Goal: Task Accomplishment & Management: Use online tool/utility

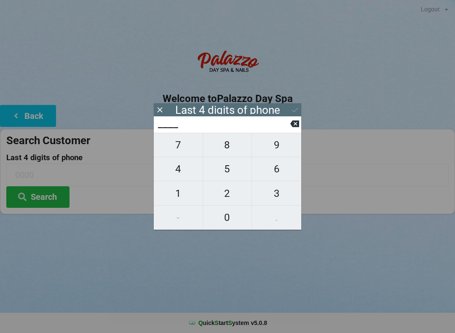
scroll to position [2, 0]
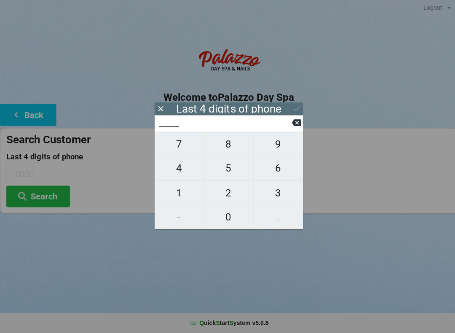
click at [227, 147] on span "8" at bounding box center [227, 145] width 49 height 18
type input "8___"
click at [282, 174] on span "6" at bounding box center [276, 169] width 49 height 18
type input "86__"
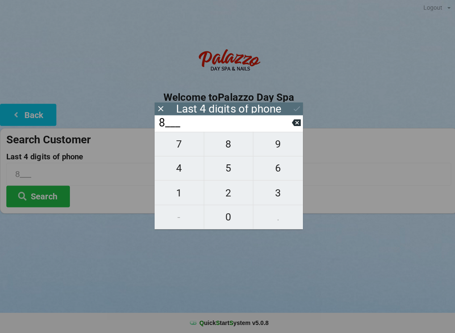
type input "86__"
click at [234, 170] on span "5" at bounding box center [227, 169] width 49 height 18
type input "865_"
click at [233, 194] on span "2" at bounding box center [227, 194] width 49 height 18
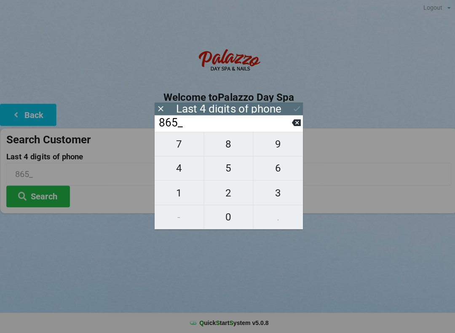
type input "8652"
click at [53, 189] on button "Search" at bounding box center [37, 196] width 63 height 21
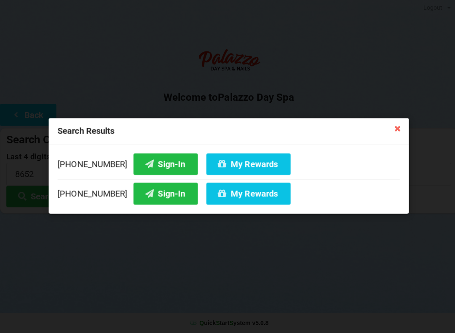
click at [153, 195] on button "Sign-In" at bounding box center [165, 193] width 64 height 21
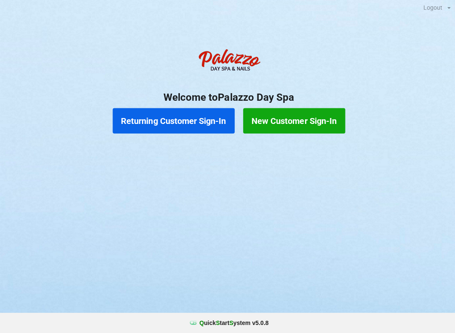
click at [165, 118] on button "Returning Customer Sign-In" at bounding box center [172, 121] width 121 height 25
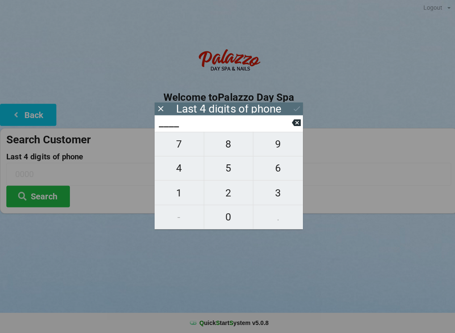
click at [230, 177] on span "5" at bounding box center [227, 169] width 49 height 18
type input "5___"
click at [273, 157] on button "9" at bounding box center [276, 145] width 49 height 24
type input "59__"
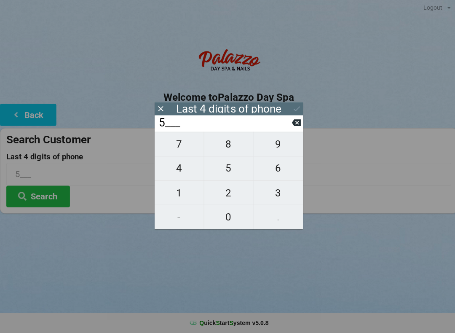
type input "59__"
click at [281, 181] on button "6" at bounding box center [276, 169] width 49 height 24
type input "596_"
click at [224, 169] on span "5" at bounding box center [227, 169] width 49 height 18
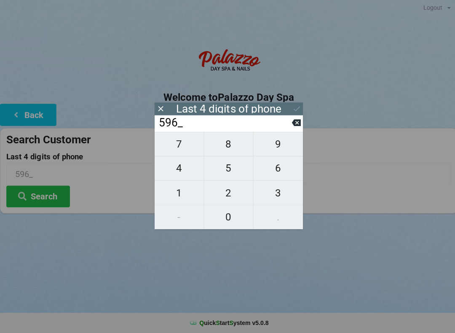
type input "5965"
click at [299, 107] on icon at bounding box center [295, 109] width 9 height 9
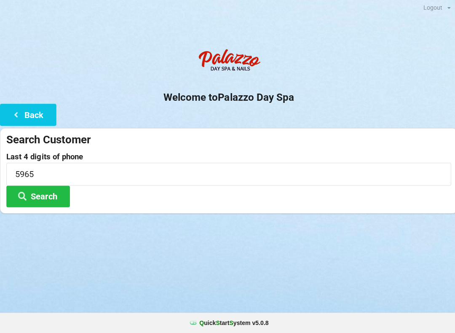
click at [39, 192] on button "Search" at bounding box center [37, 196] width 63 height 21
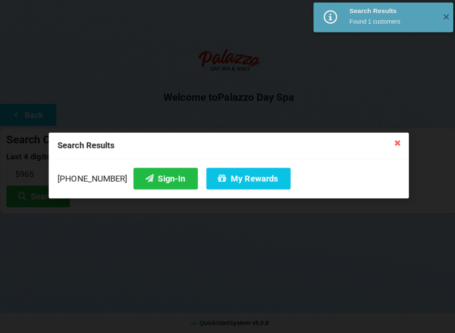
click at [144, 178] on button "Sign-In" at bounding box center [165, 179] width 64 height 21
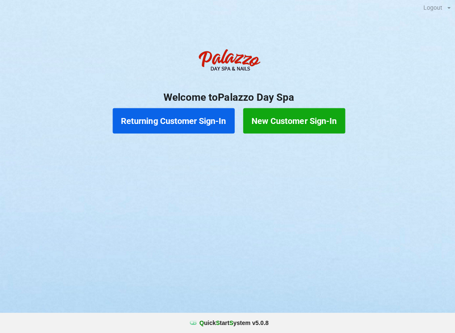
click at [136, 129] on button "Returning Customer Sign-In" at bounding box center [172, 121] width 121 height 25
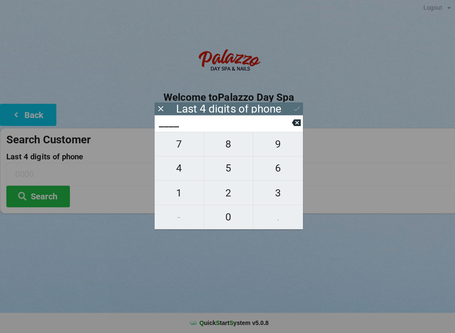
click at [225, 169] on span "5" at bounding box center [227, 169] width 49 height 18
type input "5___"
click at [268, 150] on span "9" at bounding box center [276, 145] width 49 height 18
type input "59__"
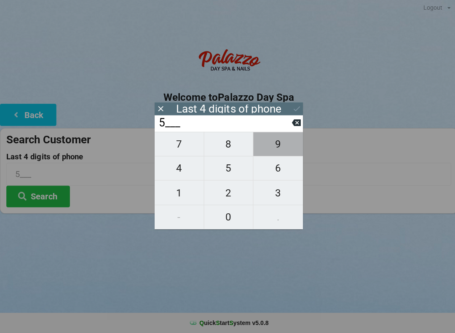
type input "59__"
click at [273, 171] on span "6" at bounding box center [276, 169] width 49 height 18
type input "596_"
click at [226, 166] on span "5" at bounding box center [227, 169] width 49 height 18
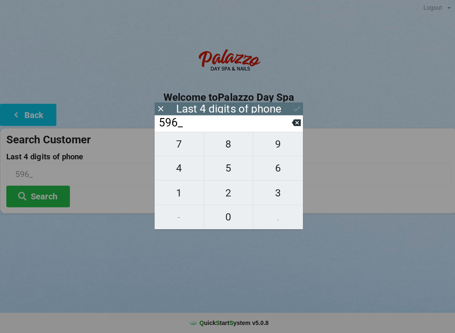
type input "5965"
click at [293, 111] on icon at bounding box center [295, 109] width 9 height 9
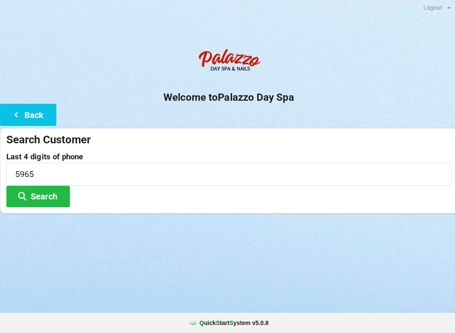
click at [29, 188] on button "Search" at bounding box center [37, 196] width 63 height 21
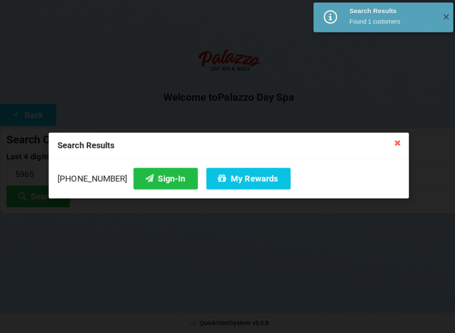
click at [221, 181] on button "My Rewards" at bounding box center [247, 179] width 84 height 21
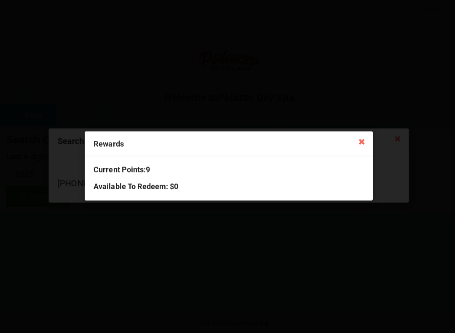
click at [82, 102] on div "Rewards Current Points: 9 Available To Redeem : $0" at bounding box center [227, 166] width 455 height 333
click at [354, 146] on icon at bounding box center [359, 141] width 13 height 13
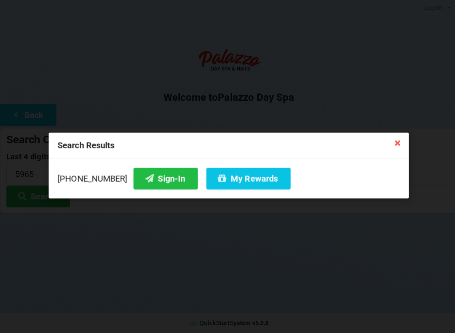
click at [392, 141] on icon at bounding box center [395, 143] width 13 height 13
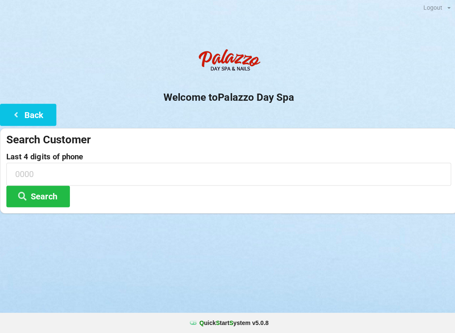
click at [29, 110] on button "Back" at bounding box center [28, 115] width 56 height 21
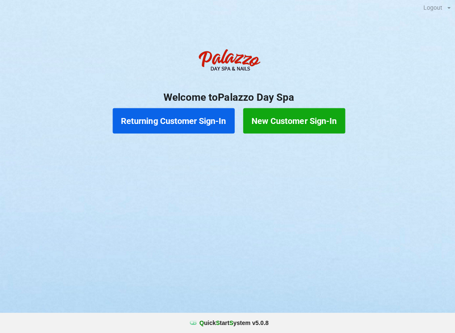
click at [171, 126] on button "Returning Customer Sign-In" at bounding box center [172, 121] width 121 height 25
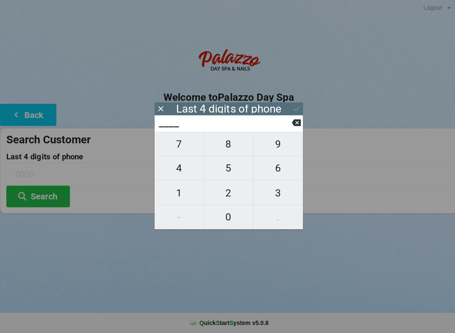
click at [280, 145] on span "9" at bounding box center [276, 145] width 49 height 18
type input "9___"
click at [282, 198] on span "3" at bounding box center [276, 194] width 49 height 18
type input "93__"
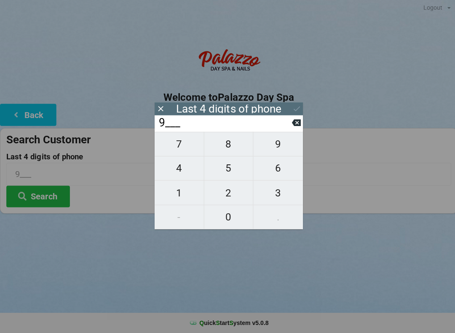
type input "93__"
click at [221, 191] on span "2" at bounding box center [227, 194] width 49 height 18
type input "932_"
click at [275, 198] on span "3" at bounding box center [276, 194] width 49 height 18
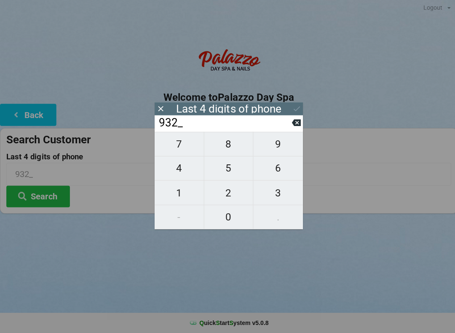
type input "9323"
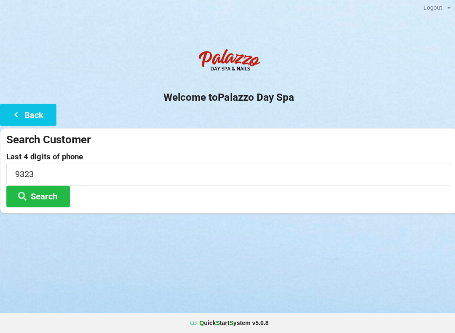
click at [47, 191] on button "Search" at bounding box center [37, 196] width 63 height 21
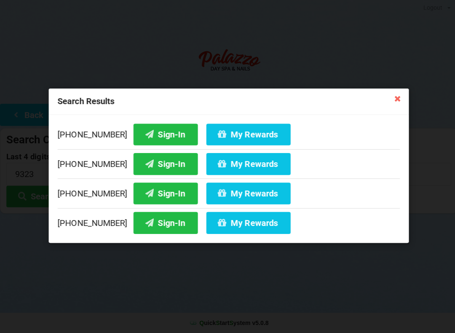
click at [156, 168] on button "Sign-In" at bounding box center [165, 164] width 64 height 21
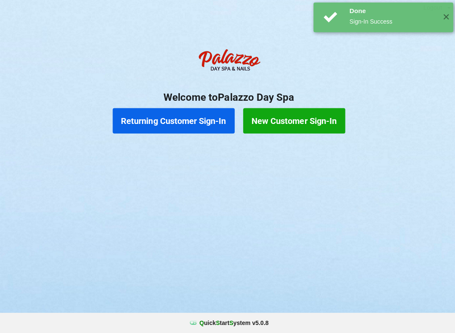
click at [184, 122] on button "Returning Customer Sign-In" at bounding box center [172, 121] width 121 height 25
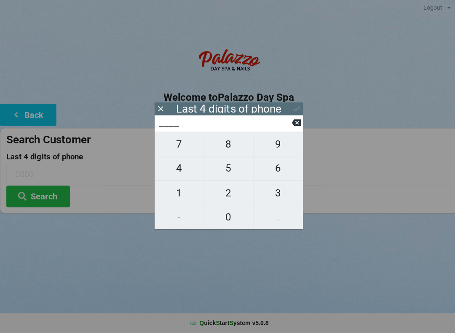
click at [280, 145] on span "9" at bounding box center [276, 145] width 49 height 18
type input "9___"
click at [277, 202] on span "3" at bounding box center [276, 194] width 49 height 18
type input "93__"
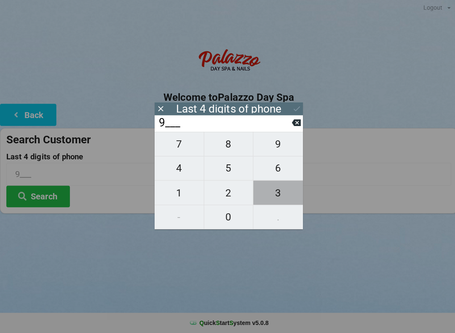
type input "93__"
click at [226, 169] on span "5" at bounding box center [227, 169] width 49 height 18
type input "935_"
click at [290, 129] on input "935_" at bounding box center [223, 123] width 133 height 13
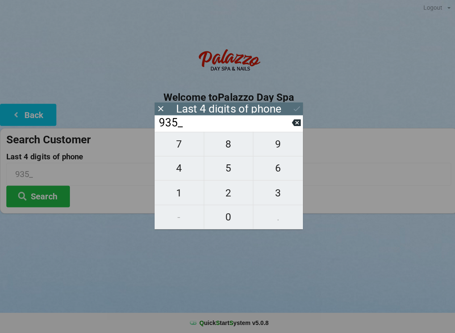
click at [291, 129] on button at bounding box center [294, 123] width 9 height 11
click at [226, 195] on span "2" at bounding box center [227, 194] width 49 height 18
type input "932_"
click at [282, 196] on span "3" at bounding box center [276, 194] width 49 height 18
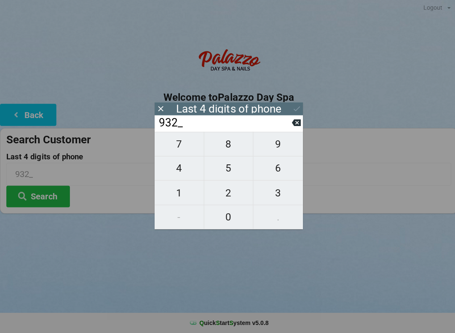
type input "9323"
click at [57, 201] on button "Search" at bounding box center [37, 196] width 63 height 21
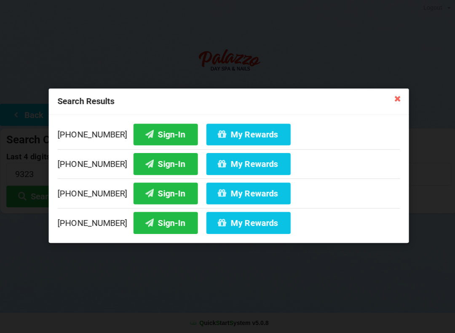
click at [231, 165] on button "My Rewards" at bounding box center [247, 164] width 84 height 21
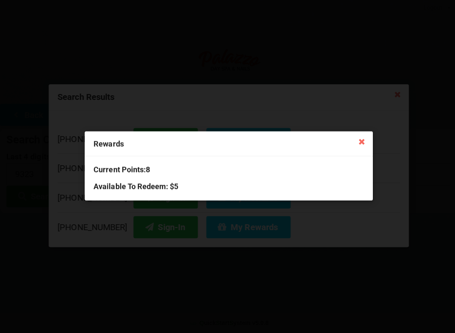
click at [361, 144] on icon at bounding box center [359, 141] width 13 height 13
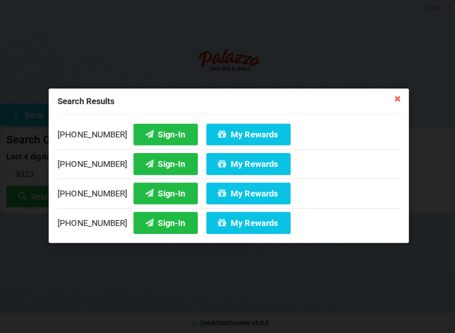
click at [400, 95] on icon at bounding box center [395, 99] width 13 height 13
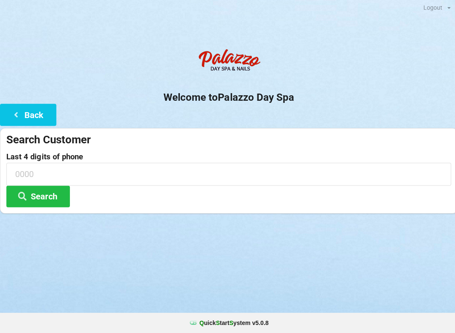
click at [46, 189] on button "Search" at bounding box center [37, 196] width 63 height 21
click at [41, 175] on input at bounding box center [227, 175] width 443 height 22
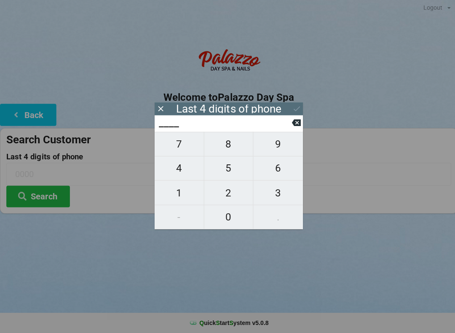
click at [226, 144] on span "8" at bounding box center [227, 145] width 49 height 18
type input "8___"
click at [281, 189] on span "3" at bounding box center [276, 194] width 49 height 18
type input "83__"
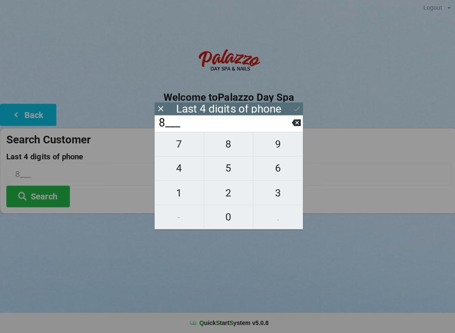
type input "83__"
click at [184, 189] on span "1" at bounding box center [178, 194] width 49 height 18
type input "831_"
click at [189, 145] on span "7" at bounding box center [178, 145] width 49 height 18
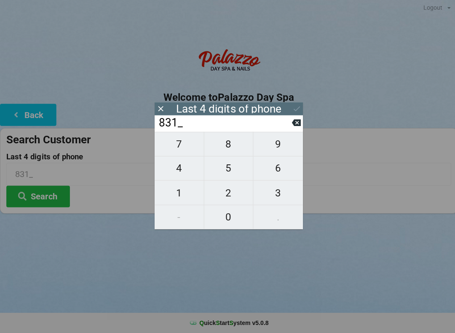
type input "8317"
click at [50, 193] on button "Search" at bounding box center [37, 196] width 63 height 21
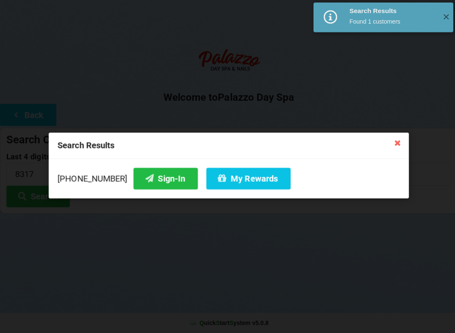
click at [149, 180] on button "Sign-In" at bounding box center [165, 179] width 64 height 21
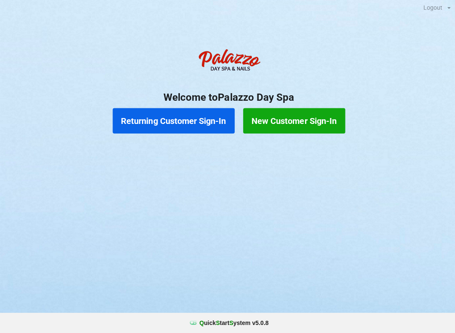
click at [188, 116] on button "Returning Customer Sign-In" at bounding box center [172, 121] width 121 height 25
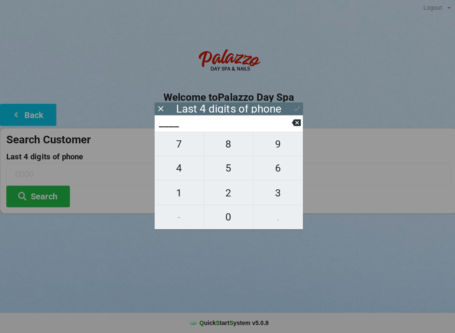
click at [280, 141] on span "9" at bounding box center [276, 145] width 49 height 18
type input "9___"
click at [183, 195] on span "1" at bounding box center [178, 194] width 49 height 18
type input "91__"
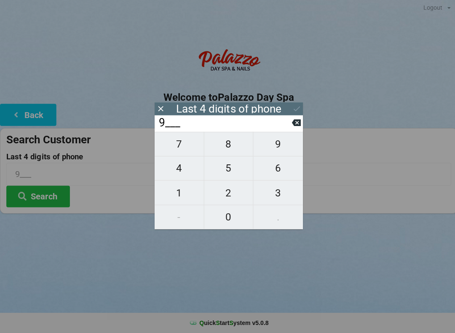
type input "91__"
click at [176, 148] on span "7" at bounding box center [178, 145] width 49 height 18
type input "917_"
click at [219, 164] on span "5" at bounding box center [227, 169] width 49 height 18
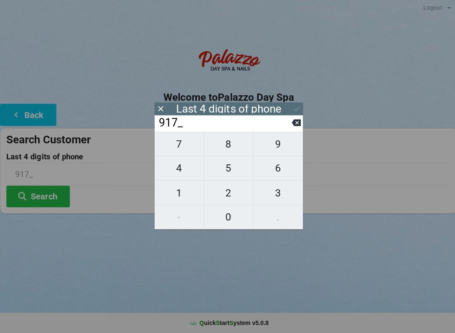
type input "9175"
click at [288, 107] on div "Last 4 digits of phone" at bounding box center [228, 109] width 148 height 13
click at [296, 107] on icon at bounding box center [295, 109] width 9 height 9
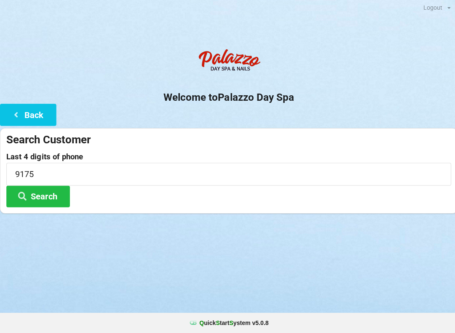
click at [52, 191] on button "Search" at bounding box center [37, 196] width 63 height 21
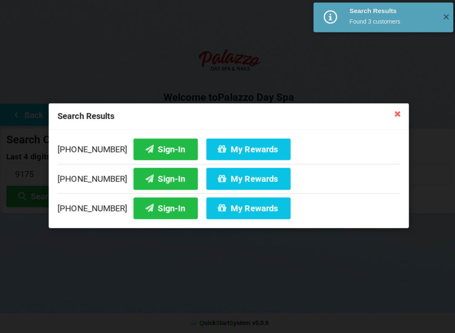
click at [152, 203] on button "Sign-In" at bounding box center [165, 208] width 64 height 21
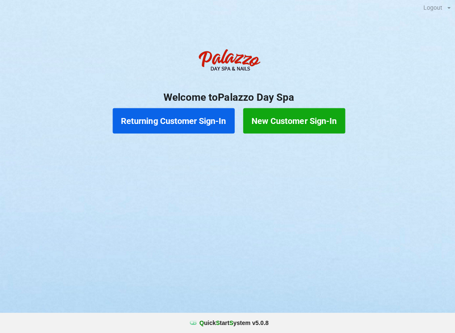
click at [312, 111] on button "New Customer Sign-In" at bounding box center [293, 121] width 102 height 25
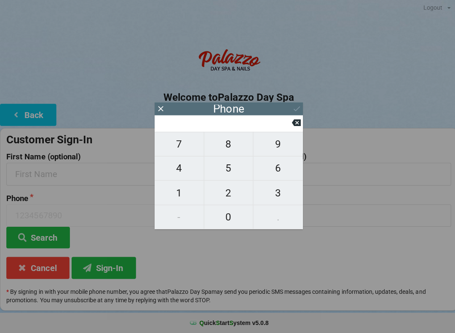
click at [188, 171] on span "4" at bounding box center [178, 169] width 49 height 18
type input "4"
click at [227, 219] on span "0" at bounding box center [227, 218] width 49 height 18
type input "40"
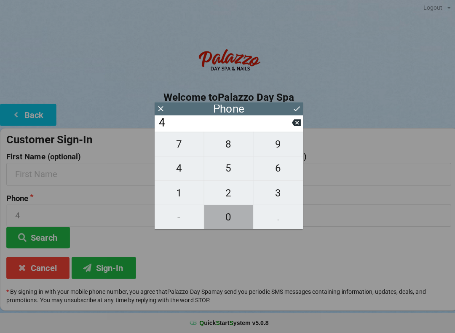
type input "40"
click at [180, 190] on span "1" at bounding box center [178, 194] width 49 height 18
type input "401"
click at [293, 124] on icon at bounding box center [294, 124] width 9 height 7
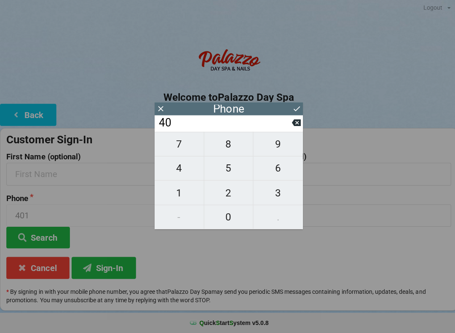
click at [186, 147] on span "7" at bounding box center [178, 145] width 49 height 18
type input "407"
click at [282, 147] on span "9" at bounding box center [276, 145] width 49 height 18
type input "4079"
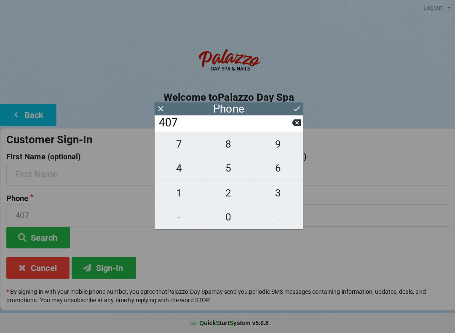
type input "4079"
click at [276, 170] on span "6" at bounding box center [276, 169] width 49 height 18
type input "40796"
click at [277, 139] on span "9" at bounding box center [276, 145] width 49 height 18
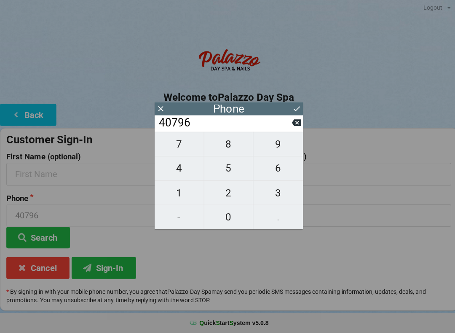
type input "407969"
click at [278, 148] on span "9" at bounding box center [276, 145] width 49 height 18
type input "4079699"
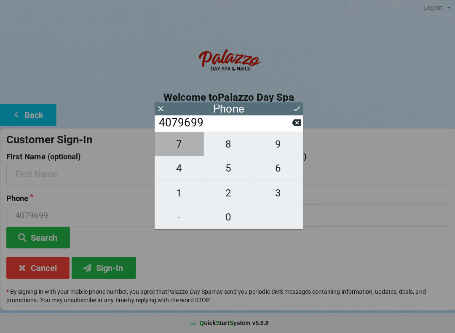
click at [184, 150] on span "7" at bounding box center [178, 145] width 49 height 18
type input "40796997"
click at [276, 192] on span "3" at bounding box center [276, 194] width 49 height 18
type input "407969973"
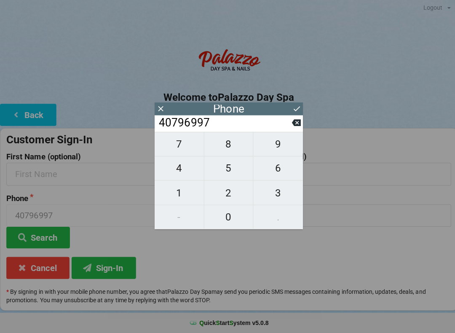
type input "407969973"
click at [183, 145] on span "7" at bounding box center [178, 145] width 49 height 18
type input "4079699737"
click at [294, 107] on icon at bounding box center [295, 109] width 9 height 9
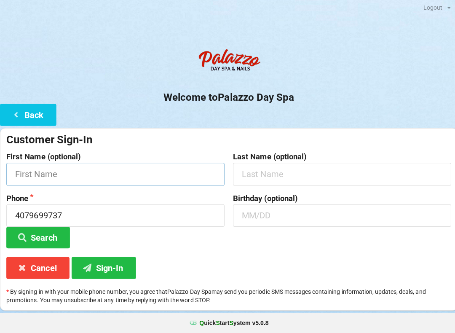
click at [147, 171] on input "text" at bounding box center [114, 175] width 217 height 22
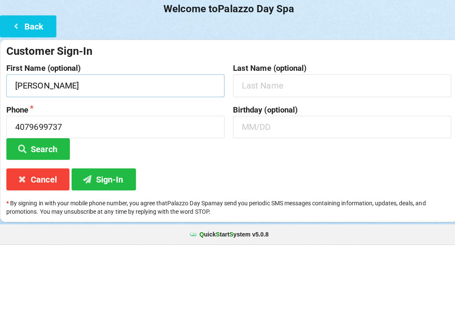
type input "[PERSON_NAME]"
click at [275, 164] on input "text" at bounding box center [340, 175] width 217 height 22
type input "[PERSON_NAME]"
click at [274, 205] on input "text" at bounding box center [340, 216] width 217 height 22
type input "0423"
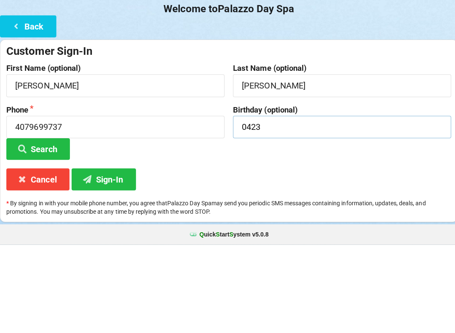
click at [38, 227] on button "Search" at bounding box center [37, 237] width 63 height 21
click at [341, 195] on div "Birthday (optional) 0423" at bounding box center [341, 222] width 226 height 54
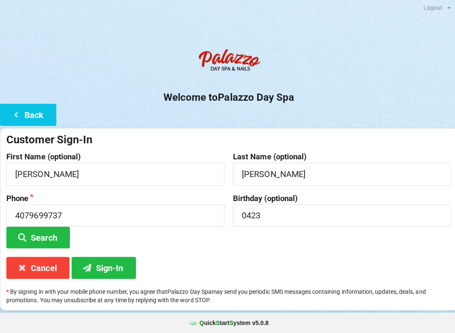
click at [116, 263] on button "Sign-In" at bounding box center [103, 267] width 64 height 21
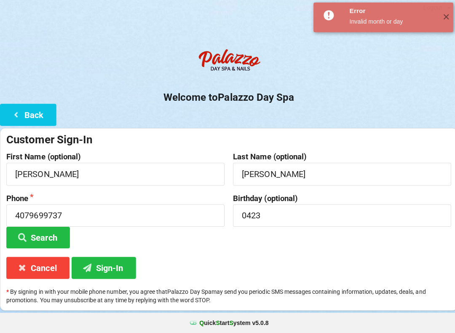
click at [51, 262] on button "Cancel" at bounding box center [37, 267] width 63 height 21
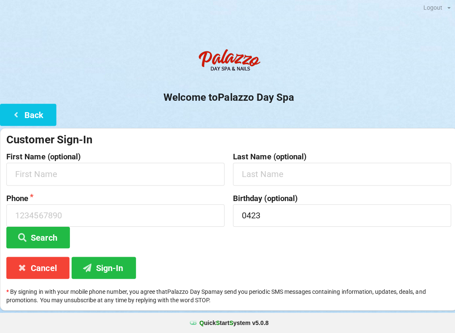
click at [52, 267] on button "Cancel" at bounding box center [37, 267] width 63 height 21
click at [40, 123] on button "Back" at bounding box center [28, 115] width 56 height 21
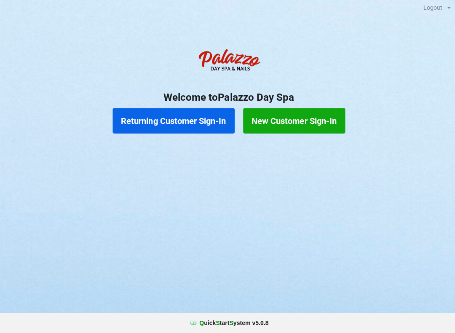
click at [201, 121] on button "Returning Customer Sign-In" at bounding box center [172, 121] width 121 height 25
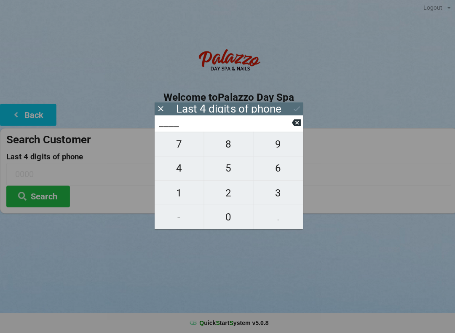
click at [183, 170] on span "4" at bounding box center [178, 169] width 49 height 18
type input "4___"
click at [235, 217] on span "0" at bounding box center [227, 218] width 49 height 18
type input "40__"
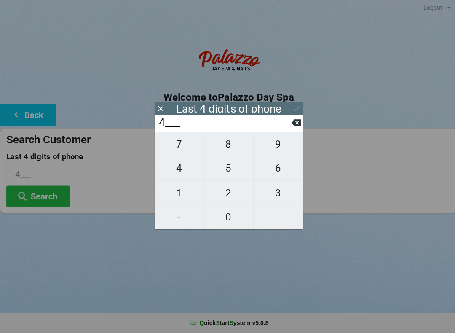
type input "40__"
click at [184, 147] on span "7" at bounding box center [178, 145] width 49 height 18
type input "407_"
click at [234, 193] on span "2" at bounding box center [227, 194] width 49 height 18
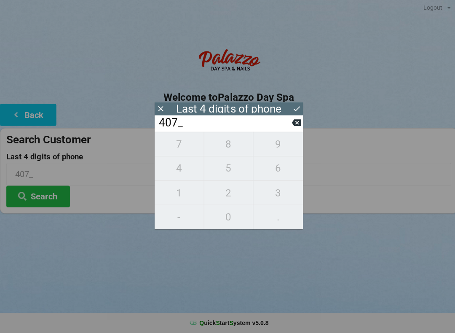
type input "4072"
click at [231, 188] on div "7 8 9 4 5 6 1 2 3 - 0 ." at bounding box center [228, 181] width 148 height 97
click at [272, 189] on div "7 8 9 4 5 6 1 2 3 - 0 ." at bounding box center [228, 181] width 148 height 97
click at [225, 196] on div "7 8 9 4 5 6 1 2 3 - 0 ." at bounding box center [228, 181] width 148 height 97
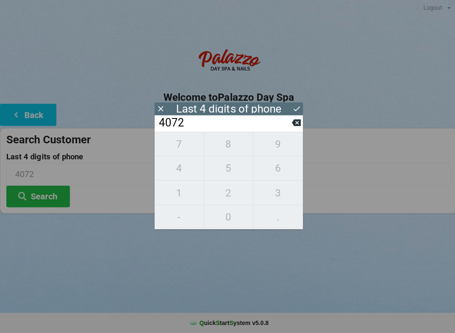
click at [299, 125] on icon at bounding box center [294, 124] width 9 height 7
click at [289, 124] on input "407_" at bounding box center [223, 123] width 133 height 13
click at [291, 128] on icon at bounding box center [294, 123] width 9 height 9
click at [292, 127] on icon at bounding box center [294, 124] width 9 height 7
click at [292, 126] on icon at bounding box center [294, 124] width 9 height 7
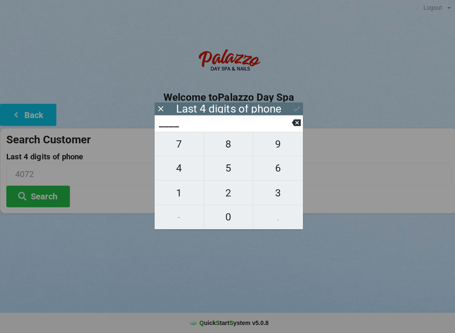
click at [295, 129] on button at bounding box center [294, 123] width 9 height 11
click at [187, 149] on span "7" at bounding box center [178, 145] width 49 height 18
type input "7___"
click at [230, 148] on span "8" at bounding box center [227, 145] width 49 height 18
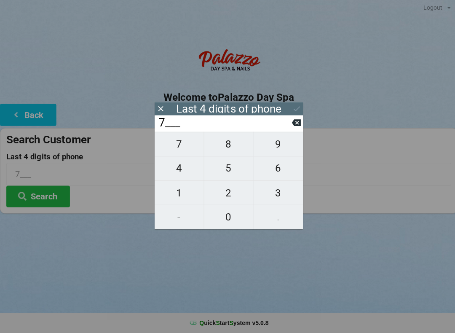
type input "78__"
click at [187, 148] on span "7" at bounding box center [178, 145] width 49 height 18
type input "787_"
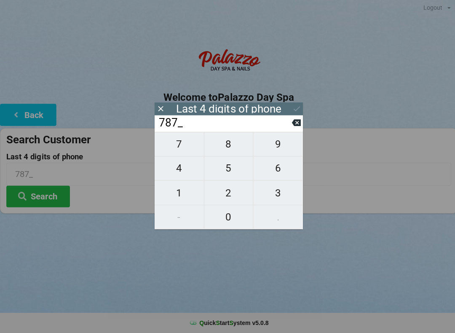
click at [178, 191] on span "1" at bounding box center [178, 194] width 49 height 18
type input "7871"
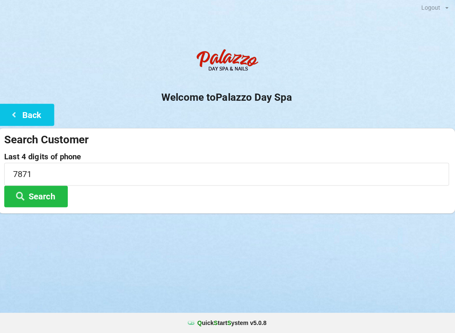
click at [37, 195] on button "Search" at bounding box center [37, 196] width 63 height 21
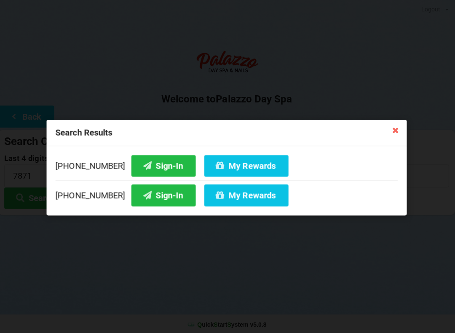
click at [229, 197] on button "My Rewards" at bounding box center [247, 193] width 84 height 21
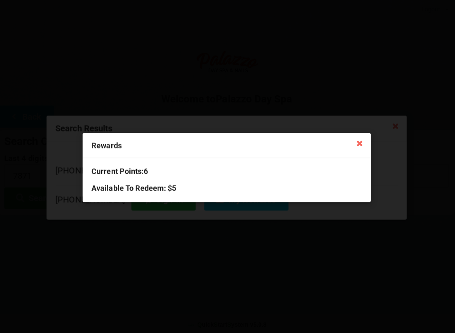
click at [364, 144] on icon at bounding box center [359, 141] width 13 height 13
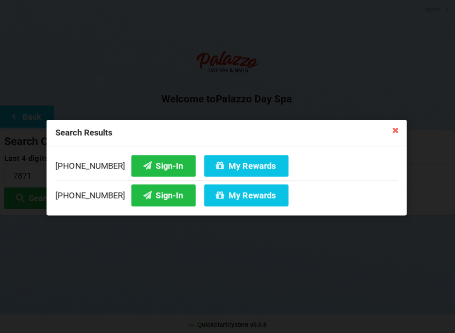
click at [228, 197] on button "My Rewards" at bounding box center [247, 193] width 84 height 21
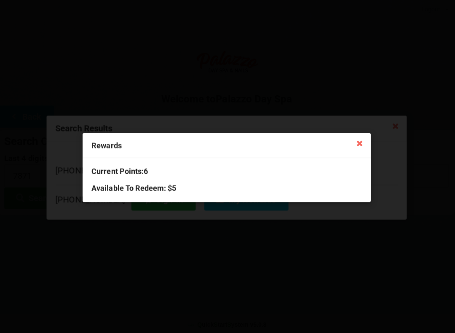
click at [356, 145] on icon at bounding box center [359, 141] width 13 height 13
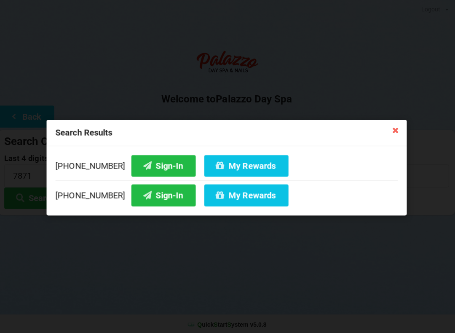
click at [239, 163] on button "My Rewards" at bounding box center [247, 164] width 84 height 21
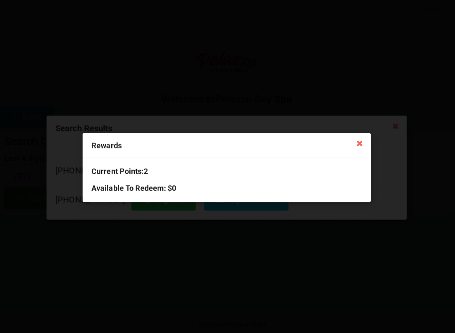
click at [357, 145] on icon at bounding box center [359, 141] width 13 height 13
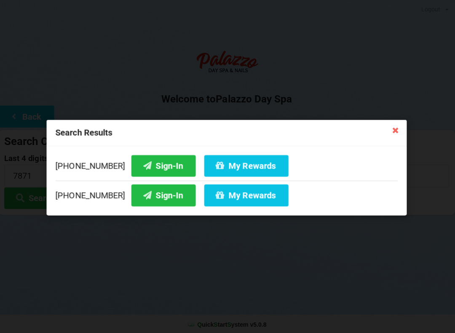
click at [397, 124] on icon at bounding box center [395, 128] width 13 height 13
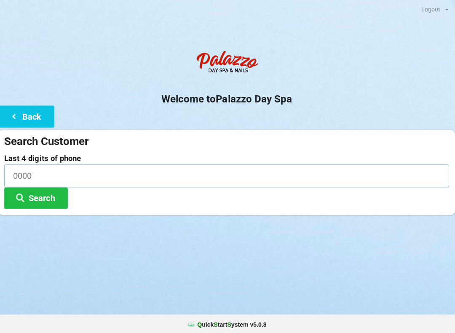
click at [125, 171] on input at bounding box center [227, 175] width 443 height 22
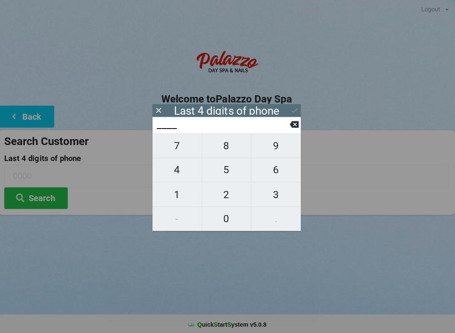
click at [230, 196] on span "2" at bounding box center [227, 194] width 49 height 18
type input "2___"
click at [223, 217] on span "0" at bounding box center [227, 218] width 49 height 18
type input "20__"
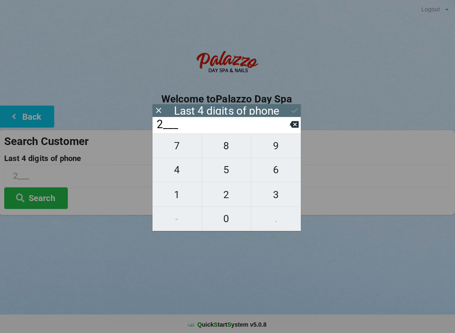
type input "20__"
click at [231, 171] on span "5" at bounding box center [227, 169] width 49 height 18
type input "205_"
click at [224, 220] on span "0" at bounding box center [227, 218] width 49 height 18
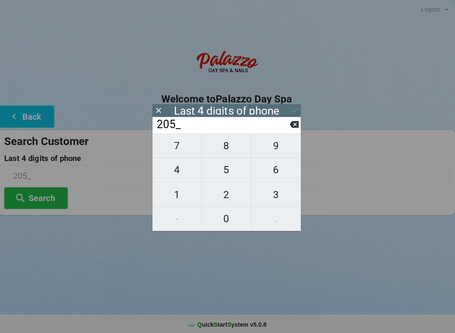
type input "2050"
click at [291, 107] on icon at bounding box center [295, 109] width 9 height 9
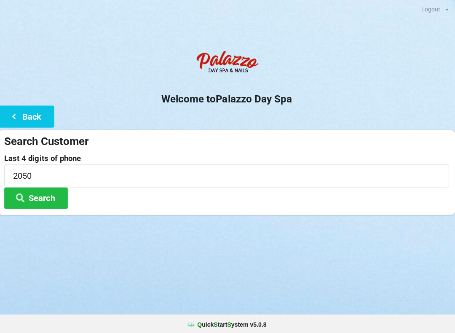
click at [59, 193] on button "Search" at bounding box center [37, 196] width 63 height 21
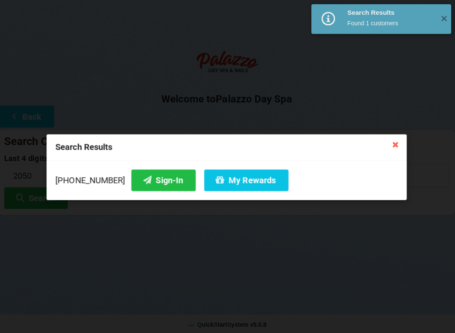
click at [150, 177] on button "Sign-In" at bounding box center [165, 179] width 64 height 21
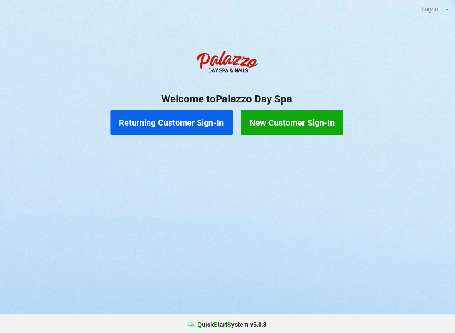
click at [184, 132] on button "Returning Customer Sign-In" at bounding box center [172, 121] width 121 height 25
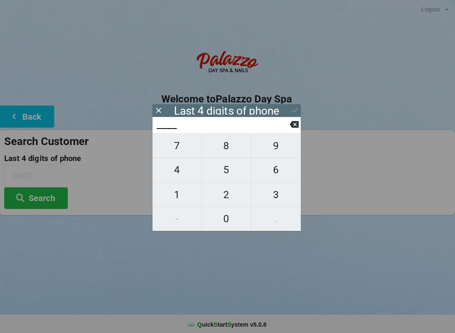
click at [224, 174] on span "5" at bounding box center [227, 169] width 49 height 18
type input "5___"
click at [185, 166] on span "4" at bounding box center [178, 169] width 49 height 18
type input "54__"
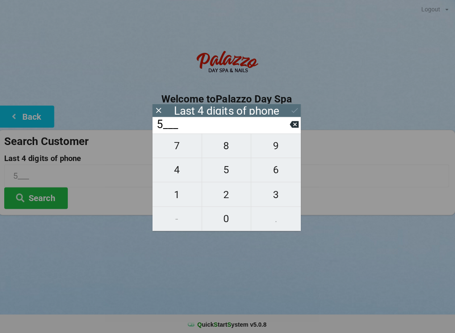
type input "54__"
click at [227, 172] on span "5" at bounding box center [227, 169] width 49 height 18
type input "545_"
click at [291, 127] on icon at bounding box center [294, 124] width 9 height 7
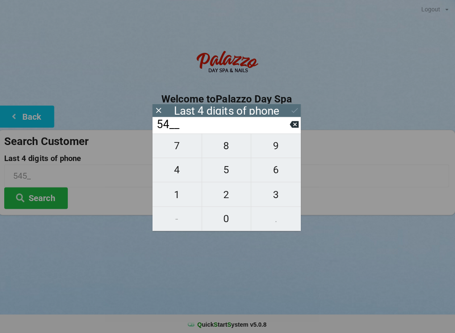
click at [226, 169] on span "5" at bounding box center [227, 169] width 49 height 18
click at [279, 196] on span "3" at bounding box center [276, 194] width 49 height 18
type input "5453"
click at [291, 106] on icon at bounding box center [295, 109] width 9 height 9
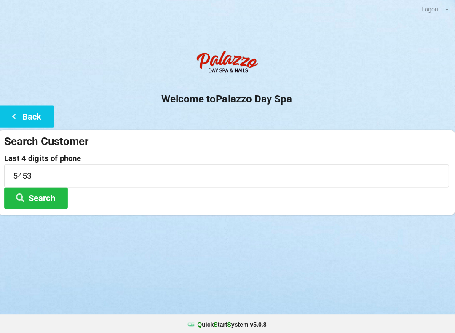
click at [39, 188] on button "Search" at bounding box center [37, 196] width 63 height 21
click at [53, 169] on input "5453" at bounding box center [227, 175] width 443 height 22
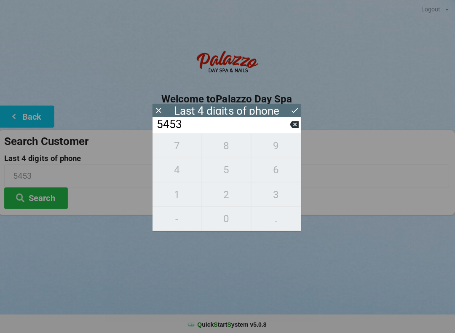
click at [293, 121] on button at bounding box center [294, 123] width 9 height 11
click at [290, 124] on icon at bounding box center [294, 123] width 9 height 9
click at [290, 126] on icon at bounding box center [294, 123] width 9 height 9
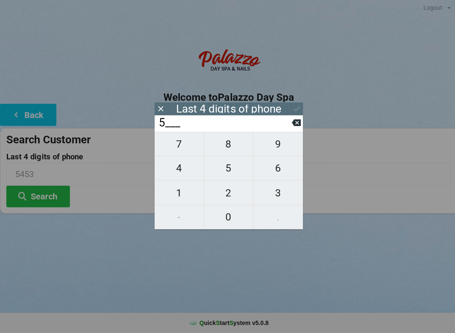
click at [299, 122] on icon at bounding box center [294, 124] width 9 height 7
type input "____"
click at [272, 168] on span "6" at bounding box center [276, 169] width 49 height 18
type input "6___"
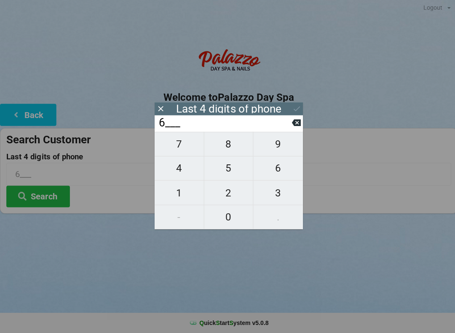
click at [178, 145] on span "7" at bounding box center [178, 145] width 49 height 18
type input "67__"
click at [226, 145] on span "8" at bounding box center [227, 145] width 49 height 18
type input "678_"
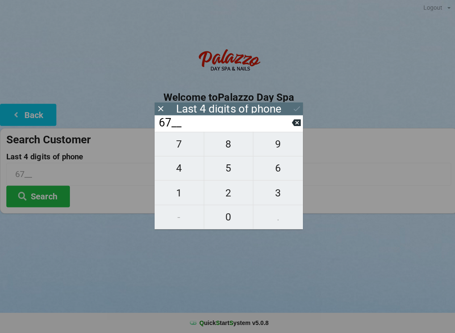
type input "678_"
click at [270, 193] on span "3" at bounding box center [276, 194] width 49 height 18
type input "6783"
click at [43, 195] on button "Search" at bounding box center [37, 196] width 63 height 21
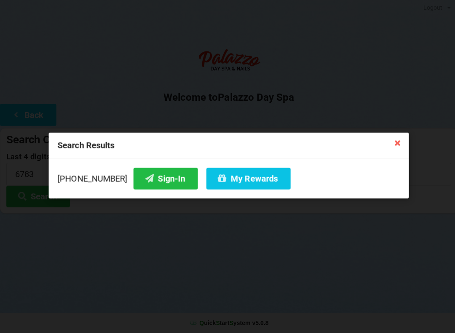
click at [221, 180] on button "My Rewards" at bounding box center [247, 179] width 84 height 21
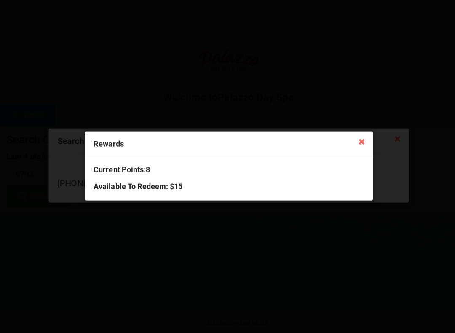
click at [362, 146] on icon at bounding box center [359, 141] width 13 height 13
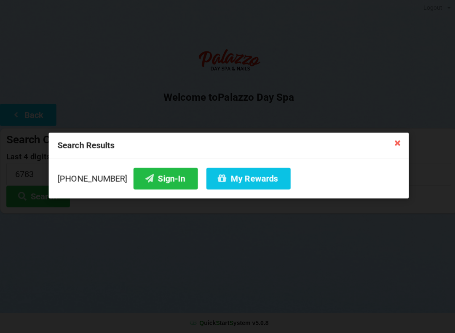
click at [138, 174] on button "Sign-In" at bounding box center [165, 179] width 64 height 21
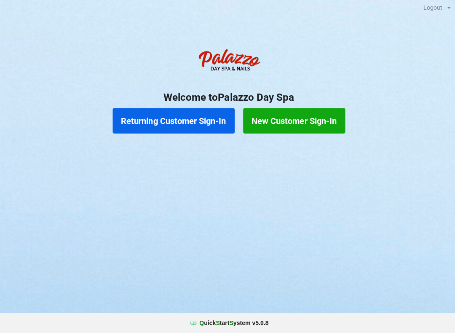
click at [145, 118] on button "Returning Customer Sign-In" at bounding box center [172, 121] width 121 height 25
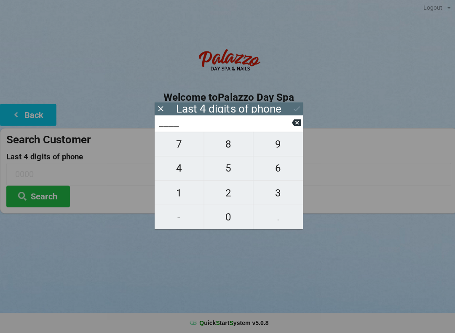
click at [227, 217] on span "0" at bounding box center [227, 218] width 49 height 18
type input "0___"
click at [228, 149] on span "8" at bounding box center [227, 145] width 49 height 18
type input "08__"
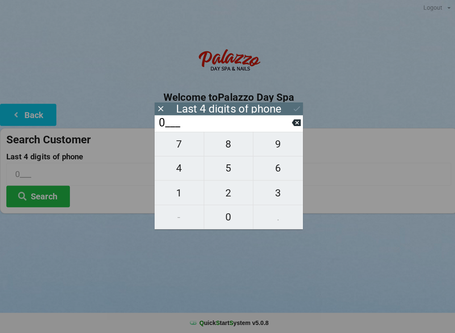
type input "08__"
click at [177, 192] on span "1" at bounding box center [178, 194] width 49 height 18
type input "081_"
click at [275, 142] on span "9" at bounding box center [276, 145] width 49 height 18
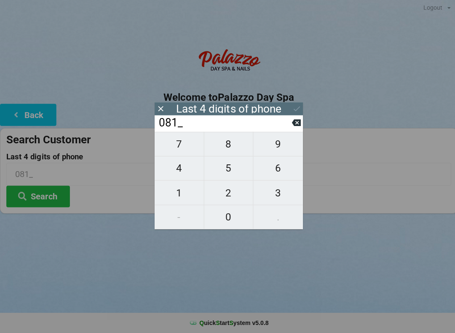
type input "0819"
click at [299, 111] on icon at bounding box center [295, 109] width 9 height 9
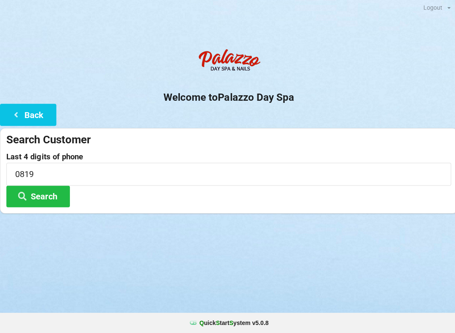
click at [44, 199] on button "Search" at bounding box center [37, 196] width 63 height 21
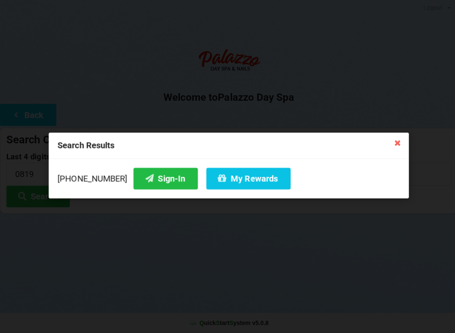
click at [145, 187] on button "Sign-In" at bounding box center [165, 179] width 64 height 21
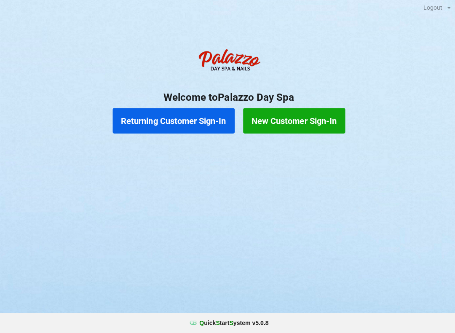
click at [166, 119] on button "Returning Customer Sign-In" at bounding box center [172, 121] width 121 height 25
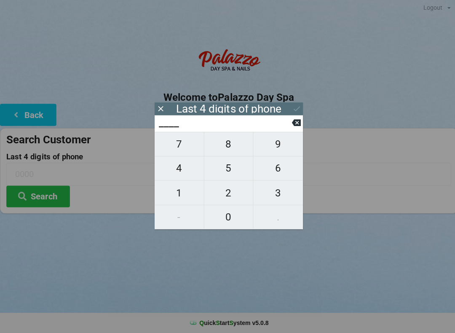
click at [277, 147] on span "9" at bounding box center [276, 145] width 49 height 18
type input "9___"
click at [225, 223] on span "0" at bounding box center [227, 218] width 49 height 18
type input "90__"
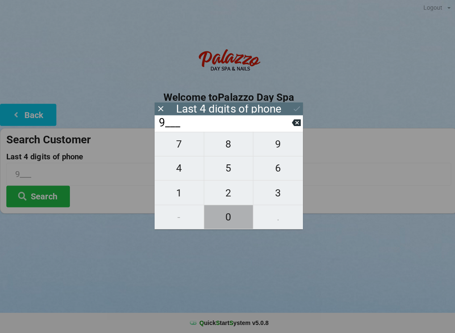
type input "90__"
click at [178, 143] on span "7" at bounding box center [178, 145] width 49 height 18
type input "907_"
click at [234, 170] on span "5" at bounding box center [227, 169] width 49 height 18
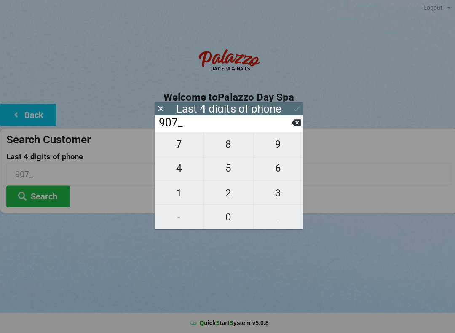
type input "9075"
click at [372, 174] on input "9075" at bounding box center [227, 175] width 443 height 22
click at [293, 127] on icon at bounding box center [294, 124] width 9 height 7
click at [294, 121] on icon at bounding box center [294, 123] width 9 height 9
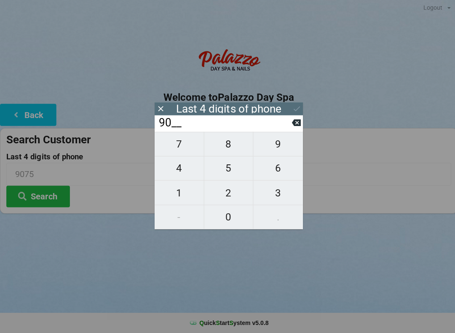
click at [293, 126] on icon at bounding box center [294, 124] width 9 height 7
click at [290, 127] on input "9___" at bounding box center [223, 123] width 133 height 13
click at [290, 126] on input "9___" at bounding box center [223, 123] width 133 height 13
click at [290, 124] on input "9___" at bounding box center [223, 123] width 133 height 13
click at [288, 121] on input "9___" at bounding box center [223, 123] width 133 height 13
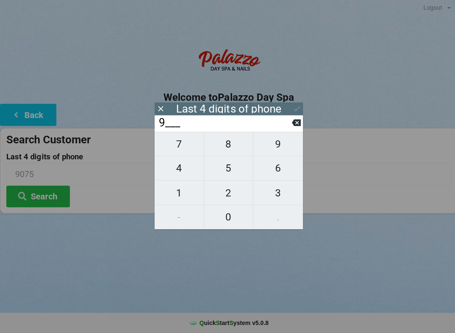
click at [293, 125] on icon at bounding box center [294, 124] width 9 height 7
type input "____"
click at [298, 123] on icon at bounding box center [294, 124] width 9 height 7
click at [297, 120] on button at bounding box center [294, 123] width 9 height 11
click at [296, 116] on div "____" at bounding box center [228, 124] width 148 height 16
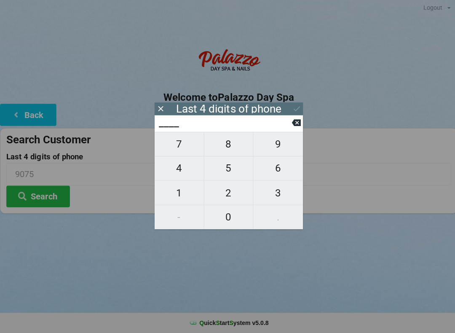
click at [161, 110] on icon at bounding box center [159, 109] width 5 height 5
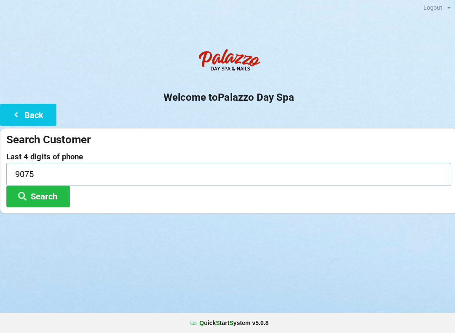
click at [70, 167] on input "9075" at bounding box center [227, 175] width 443 height 22
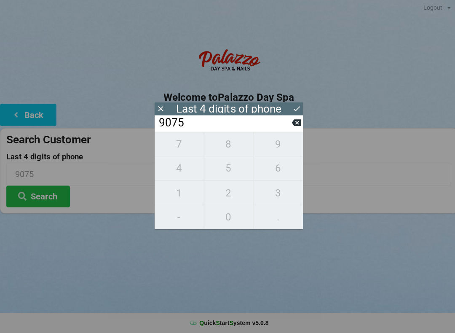
click at [297, 124] on icon at bounding box center [294, 123] width 9 height 9
click at [293, 128] on icon at bounding box center [294, 123] width 9 height 9
click at [297, 121] on icon at bounding box center [294, 123] width 9 height 9
click at [295, 120] on button at bounding box center [294, 123] width 9 height 11
type input "____"
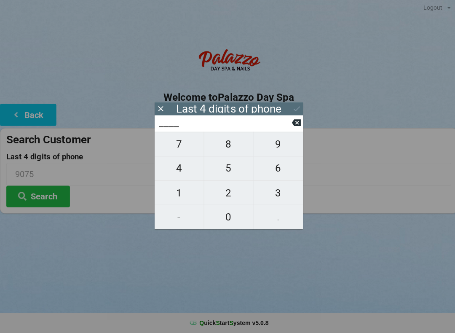
click at [294, 118] on div "____" at bounding box center [228, 124] width 148 height 16
click at [296, 124] on icon at bounding box center [294, 124] width 9 height 7
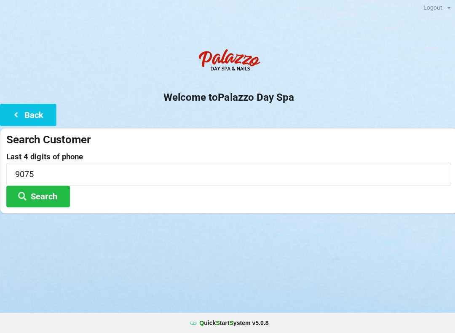
click at [20, 112] on icon at bounding box center [16, 115] width 10 height 7
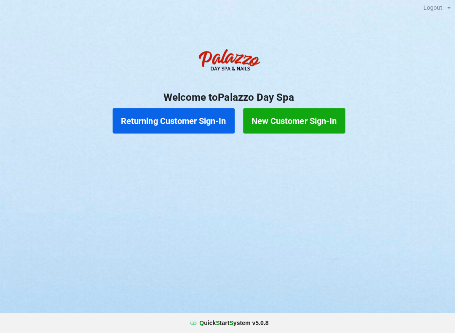
click at [313, 119] on button "New Customer Sign-In" at bounding box center [293, 121] width 102 height 25
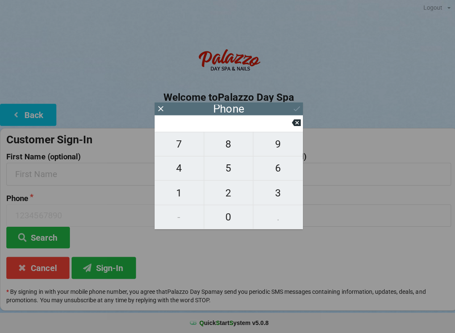
click at [284, 199] on span "3" at bounding box center [276, 194] width 49 height 18
type input "3"
click at [228, 191] on span "2" at bounding box center [227, 194] width 49 height 18
type input "32"
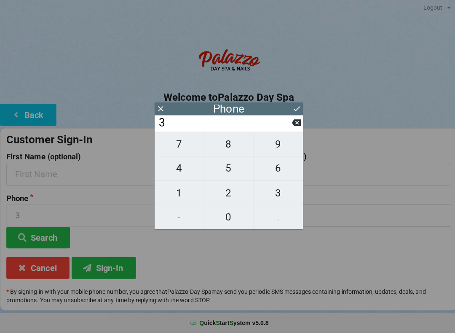
type input "32"
click at [178, 192] on span "1" at bounding box center [178, 194] width 49 height 18
type input "321"
click at [279, 171] on span "6" at bounding box center [276, 169] width 49 height 18
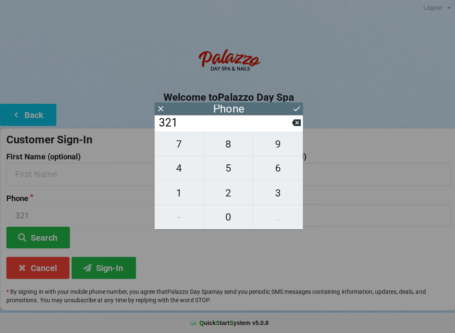
type input "3216"
click at [276, 143] on span "9" at bounding box center [276, 145] width 49 height 18
type input "32169"
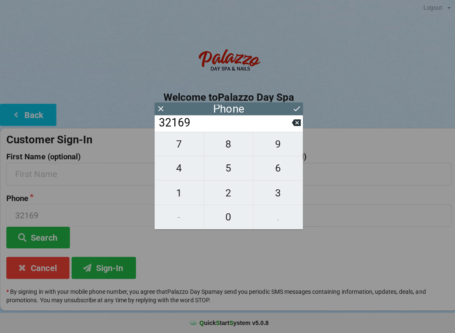
click at [223, 169] on span "5" at bounding box center [227, 169] width 49 height 18
type input "321695"
click at [225, 213] on span "0" at bounding box center [227, 218] width 49 height 18
type input "3216950"
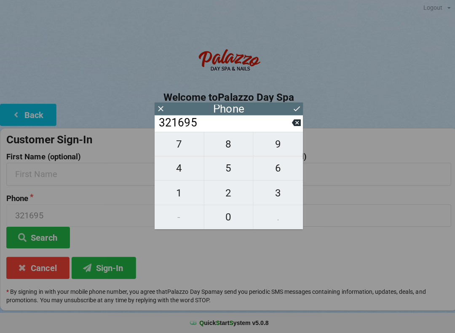
type input "3216950"
click at [230, 213] on span "0" at bounding box center [227, 218] width 49 height 18
type input "32169500"
click at [272, 194] on span "3" at bounding box center [276, 194] width 49 height 18
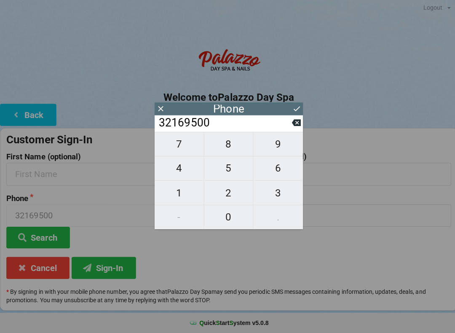
type input "321695003"
click at [279, 191] on span "3" at bounding box center [276, 194] width 49 height 18
type input "3216950033"
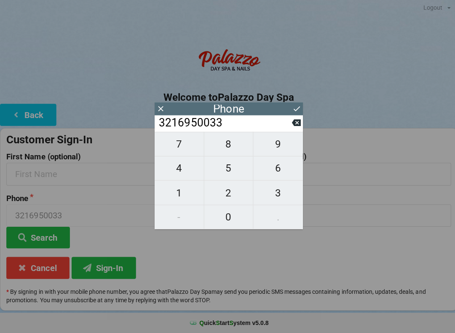
click at [113, 266] on button "Sign-In" at bounding box center [103, 267] width 64 height 21
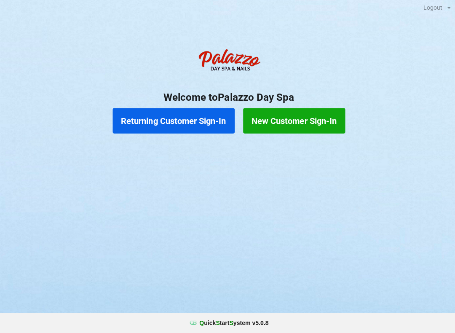
click at [181, 120] on button "Returning Customer Sign-In" at bounding box center [172, 121] width 121 height 25
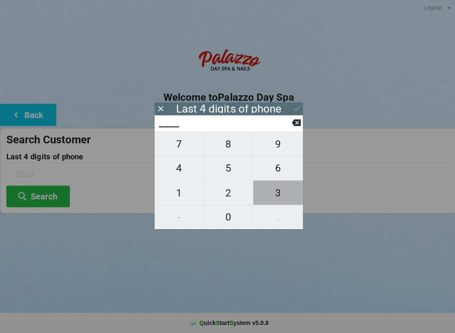
click at [280, 195] on span "3" at bounding box center [276, 194] width 49 height 18
type input "3___"
click at [232, 194] on span "2" at bounding box center [227, 194] width 49 height 18
type input "32__"
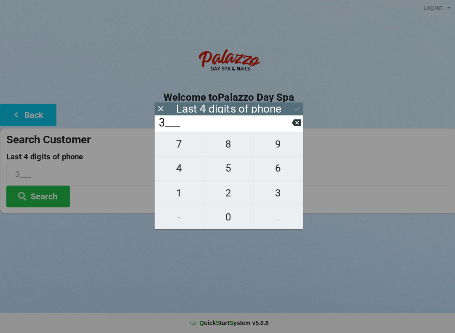
type input "32__"
click at [173, 196] on span "1" at bounding box center [178, 194] width 49 height 18
type input "321_"
click at [282, 170] on span "6" at bounding box center [276, 169] width 49 height 18
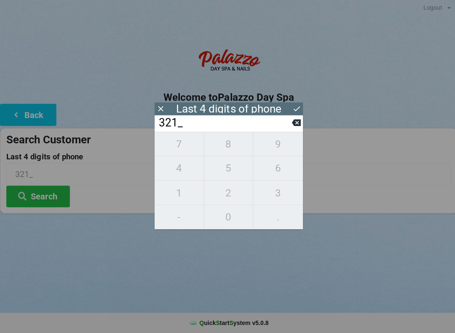
type input "3216"
click at [284, 142] on div "7 8 9 4 5 6 1 2 3 - 0 ." at bounding box center [228, 181] width 148 height 97
click at [231, 166] on div "7 8 9 4 5 6 1 2 3 - 0 ." at bounding box center [228, 181] width 148 height 97
click at [289, 122] on input "3216" at bounding box center [223, 123] width 133 height 13
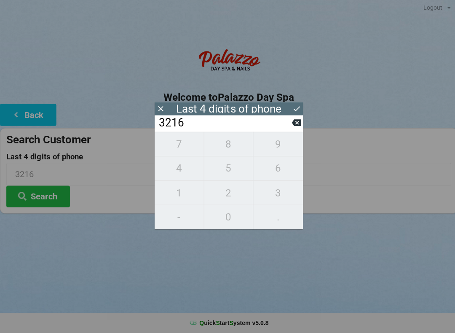
click at [290, 122] on input "3216" at bounding box center [223, 123] width 133 height 13
click at [292, 121] on icon at bounding box center [294, 123] width 9 height 9
click at [291, 125] on icon at bounding box center [294, 124] width 9 height 7
click at [295, 124] on icon at bounding box center [294, 124] width 9 height 7
click at [292, 122] on icon at bounding box center [294, 123] width 9 height 9
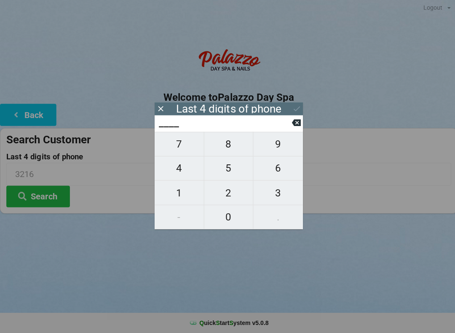
click at [289, 122] on input "____" at bounding box center [223, 123] width 133 height 13
click at [231, 215] on span "0" at bounding box center [227, 218] width 49 height 18
type input "0___"
click at [229, 209] on span "0" at bounding box center [227, 218] width 49 height 18
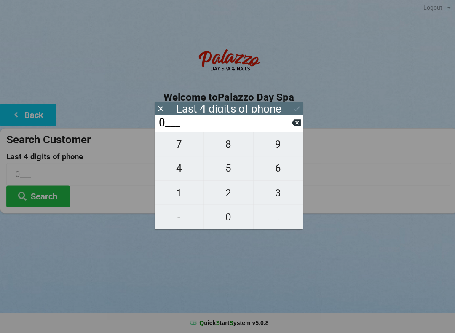
type input "00__"
click at [275, 196] on span "3" at bounding box center [276, 194] width 49 height 18
type input "003_"
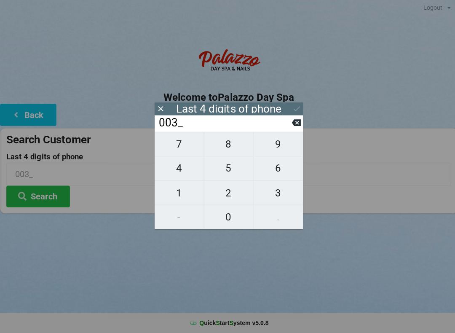
click at [278, 187] on span "3" at bounding box center [276, 194] width 49 height 18
type input "0033"
click at [51, 191] on button "Search" at bounding box center [37, 196] width 63 height 21
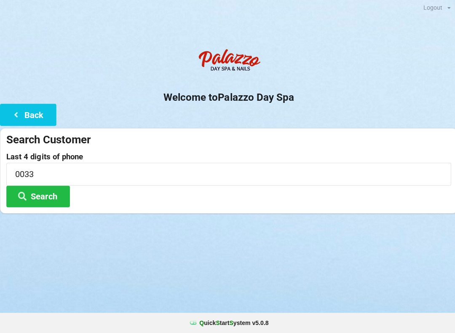
click at [17, 115] on icon at bounding box center [16, 115] width 10 height 7
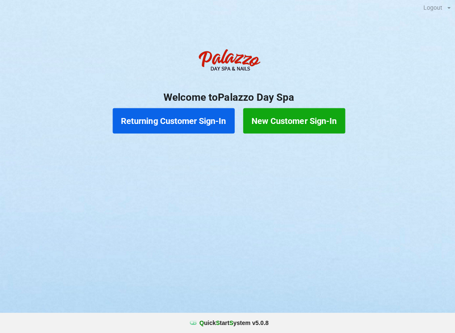
click at [141, 120] on button "Returning Customer Sign-In" at bounding box center [172, 121] width 121 height 25
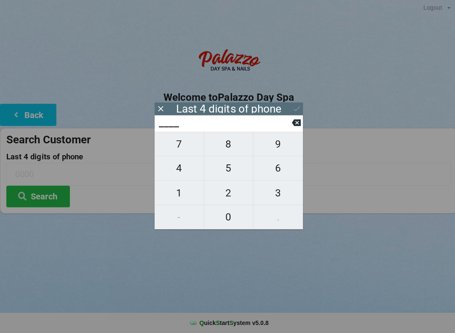
click at [229, 215] on span "0" at bounding box center [227, 218] width 49 height 18
type input "0___"
click at [229, 154] on span "8" at bounding box center [227, 145] width 49 height 18
type input "08__"
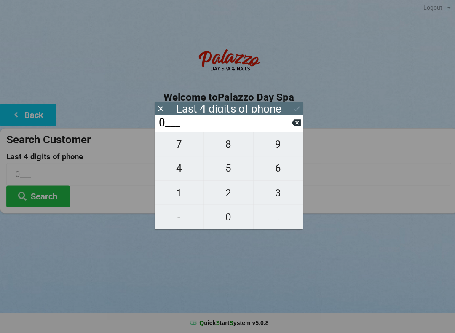
type input "08__"
click at [180, 193] on span "1" at bounding box center [178, 194] width 49 height 18
type input "081_"
click at [229, 166] on span "5" at bounding box center [227, 169] width 49 height 18
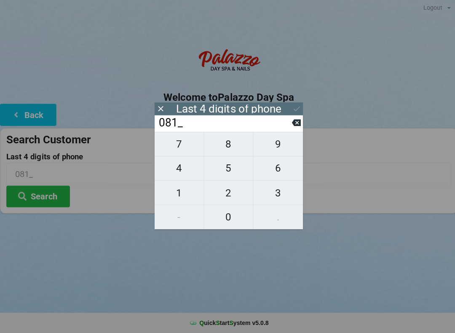
type input "0815"
click at [294, 109] on icon at bounding box center [295, 109] width 9 height 9
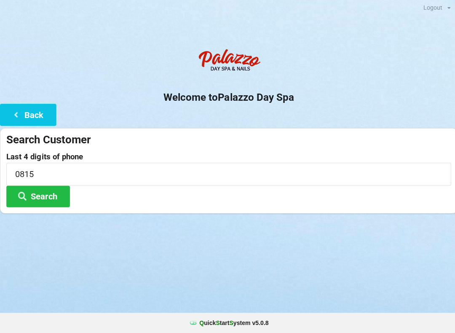
click at [51, 196] on button "Search" at bounding box center [37, 196] width 63 height 21
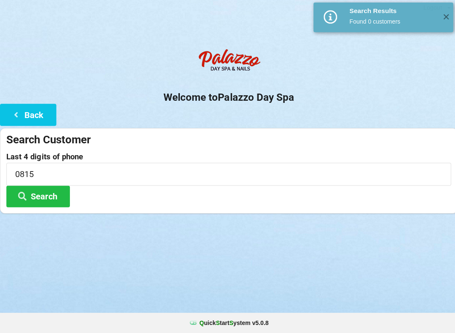
click at [153, 169] on input "0815" at bounding box center [227, 175] width 443 height 22
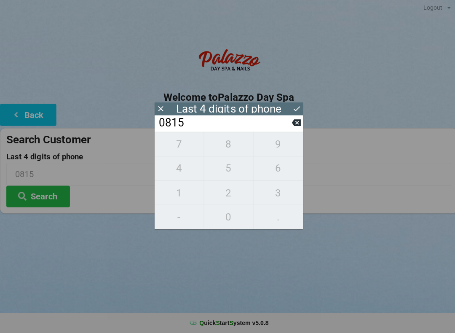
click at [289, 131] on input "0815" at bounding box center [223, 123] width 133 height 13
click at [295, 125] on icon at bounding box center [294, 123] width 9 height 9
click at [292, 124] on icon at bounding box center [294, 124] width 9 height 7
click at [296, 123] on icon at bounding box center [294, 124] width 9 height 7
click at [293, 127] on icon at bounding box center [294, 124] width 9 height 7
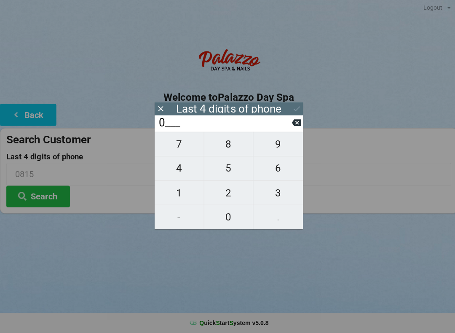
type input "____"
click at [278, 147] on span "9" at bounding box center [276, 145] width 49 height 18
type input "9___"
click at [278, 148] on span "9" at bounding box center [276, 145] width 49 height 18
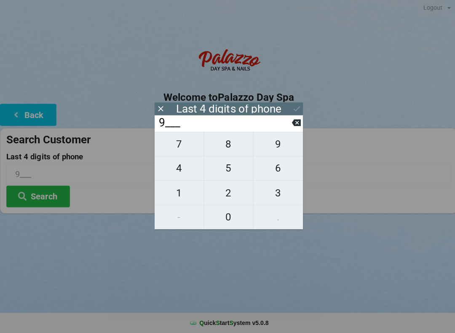
type input "99__"
click at [273, 191] on span "3" at bounding box center [276, 194] width 49 height 18
type input "993_"
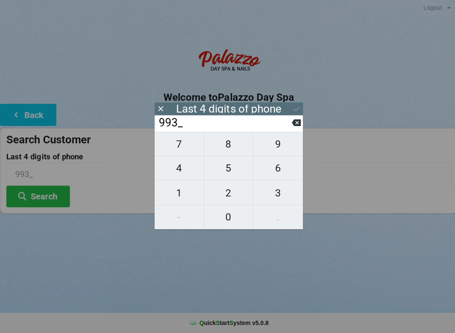
click at [231, 215] on span "0" at bounding box center [227, 218] width 49 height 18
type input "9930"
click at [295, 123] on icon at bounding box center [294, 124] width 9 height 7
click at [230, 213] on span "0" at bounding box center [227, 218] width 49 height 18
type input "9930"
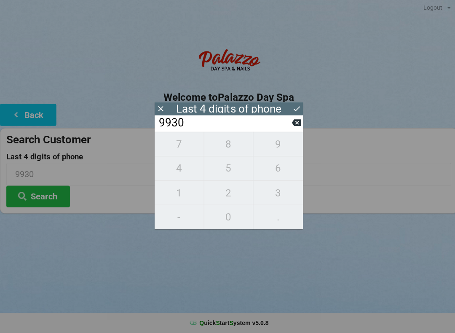
click at [295, 111] on icon at bounding box center [295, 109] width 9 height 9
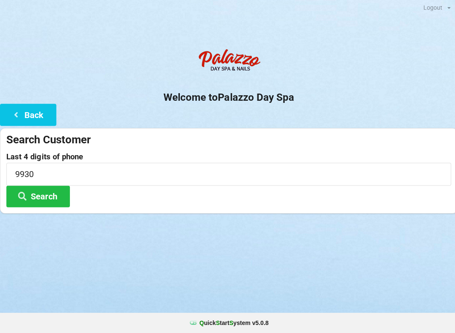
click at [47, 195] on button "Search" at bounding box center [37, 196] width 63 height 21
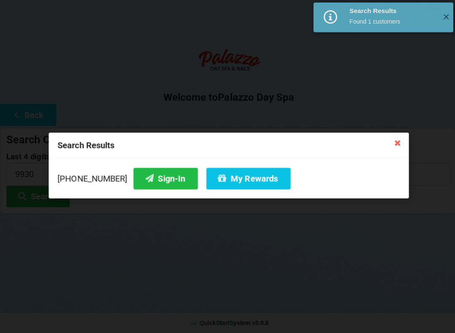
click at [161, 180] on button "Sign-In" at bounding box center [165, 179] width 64 height 21
